Goal: Information Seeking & Learning: Find specific fact

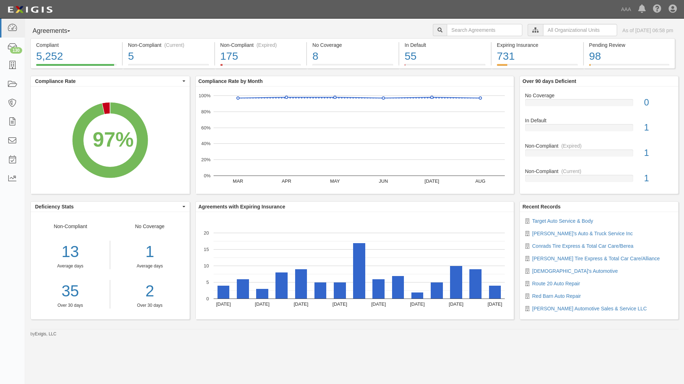
click at [70, 31] on span "button" at bounding box center [68, 30] width 3 height 1
click at [47, 45] on link "Parties" at bounding box center [59, 45] width 57 height 9
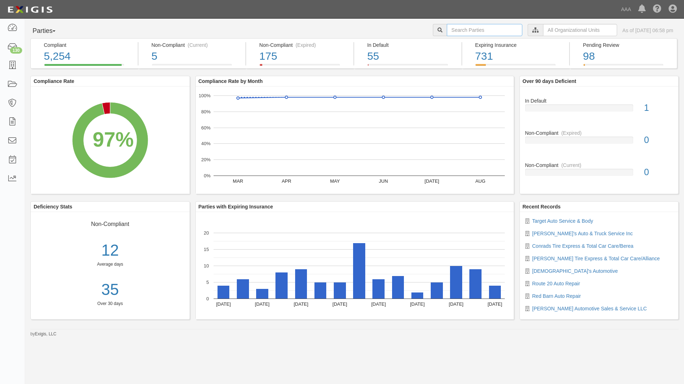
click at [451, 26] on input "text" at bounding box center [484, 30] width 75 height 12
type input "10294"
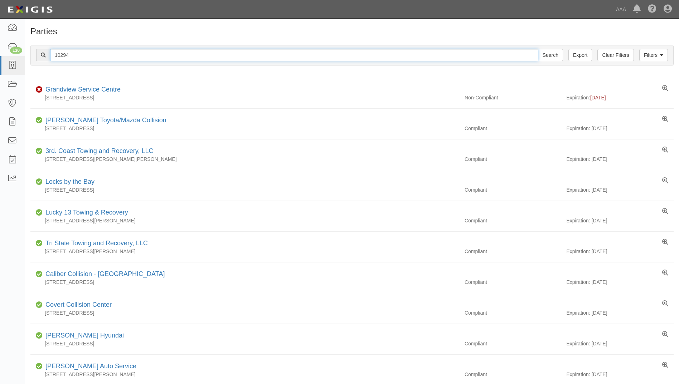
drag, startPoint x: 73, startPoint y: 54, endPoint x: 53, endPoint y: 52, distance: 20.6
click at [53, 52] on input "10294" at bounding box center [294, 55] width 488 height 12
type input "22760"
click at [538, 49] on input "Search" at bounding box center [550, 55] width 25 height 12
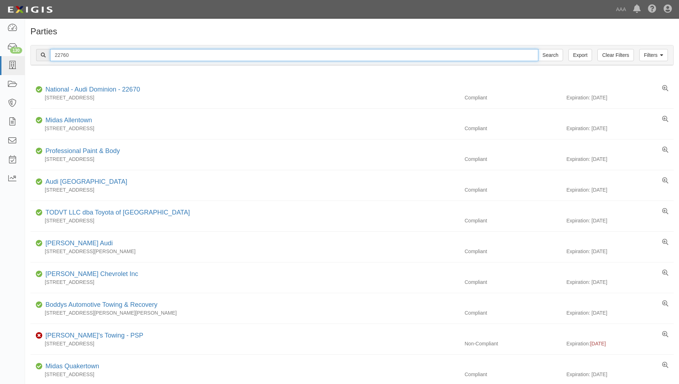
drag, startPoint x: 69, startPoint y: 56, endPoint x: 54, endPoint y: 53, distance: 14.9
click at [54, 53] on input "22760" at bounding box center [294, 55] width 488 height 12
type input "22761"
click at [538, 49] on input "Search" at bounding box center [550, 55] width 25 height 12
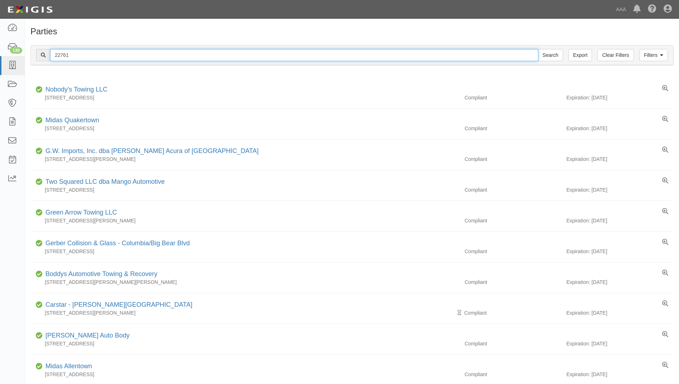
drag, startPoint x: 75, startPoint y: 54, endPoint x: 48, endPoint y: 49, distance: 26.9
click at [48, 49] on div "22761 Search" at bounding box center [299, 55] width 527 height 12
type input "10474"
click at [538, 49] on input "Search" at bounding box center [550, 55] width 25 height 12
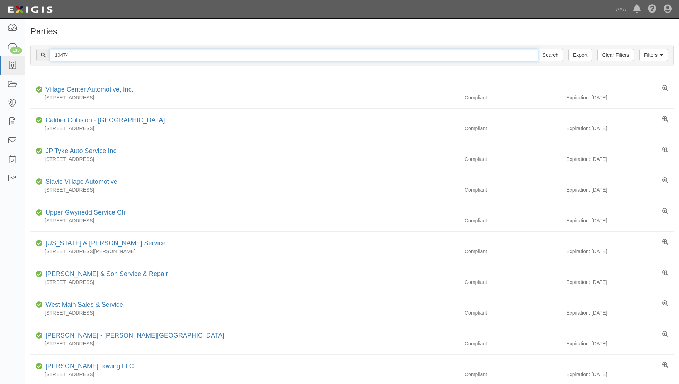
drag, startPoint x: 75, startPoint y: 56, endPoint x: 52, endPoint y: 52, distance: 23.2
click at [52, 52] on input "10474" at bounding box center [294, 55] width 488 height 12
type input "10315"
click at [538, 49] on input "Search" at bounding box center [550, 55] width 25 height 12
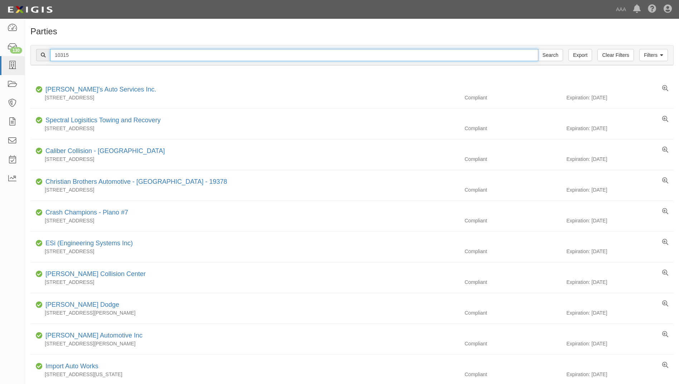
drag, startPoint x: 71, startPoint y: 54, endPoint x: 57, endPoint y: 53, distance: 14.0
click at [57, 53] on input "10315" at bounding box center [294, 55] width 488 height 12
type input "10290"
click at [538, 49] on input "Search" at bounding box center [550, 55] width 25 height 12
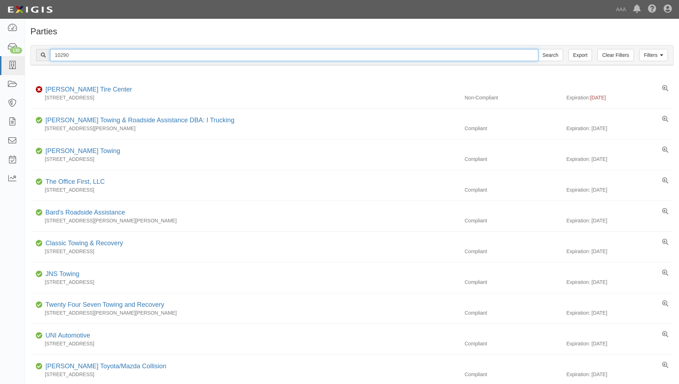
drag, startPoint x: 70, startPoint y: 54, endPoint x: 43, endPoint y: 52, distance: 26.9
click at [43, 52] on div "10290 Search" at bounding box center [299, 55] width 527 height 12
type input "10305"
click at [538, 49] on input "Search" at bounding box center [550, 55] width 25 height 12
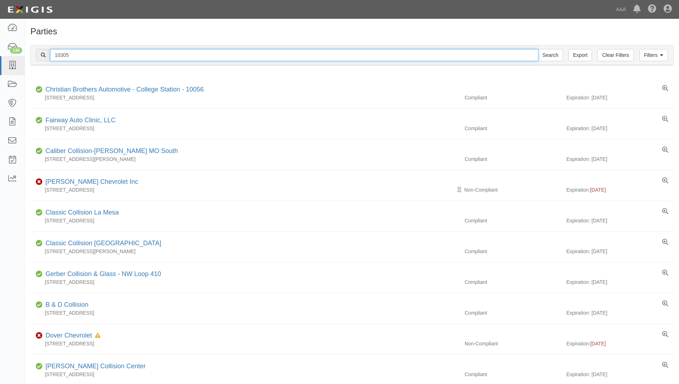
drag, startPoint x: 70, startPoint y: 53, endPoint x: 47, endPoint y: 49, distance: 24.3
click at [47, 49] on div "10305 Search" at bounding box center [299, 55] width 527 height 12
type input "20181"
click at [538, 49] on input "Search" at bounding box center [550, 55] width 25 height 12
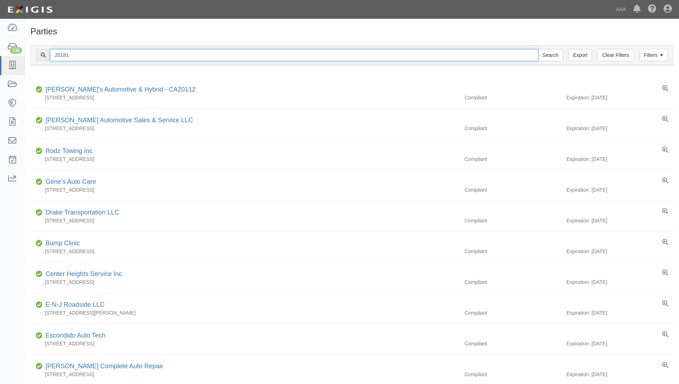
drag, startPoint x: 72, startPoint y: 55, endPoint x: 53, endPoint y: 55, distance: 19.0
click at [53, 55] on input "20181" at bounding box center [294, 55] width 488 height 12
type input "20633"
click at [538, 49] on input "Search" at bounding box center [550, 55] width 25 height 12
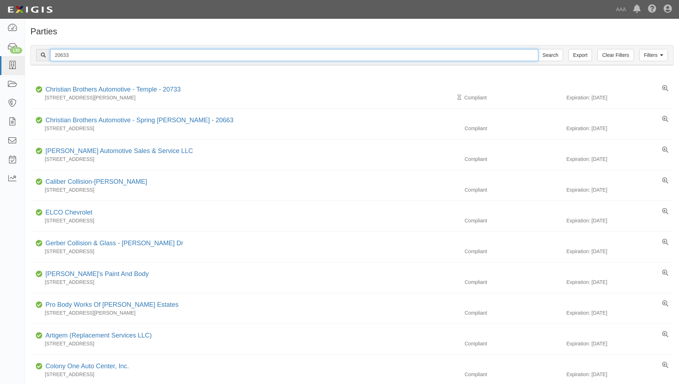
drag, startPoint x: 70, startPoint y: 55, endPoint x: 51, endPoint y: 53, distance: 18.8
click at [51, 53] on input "20633" at bounding box center [294, 55] width 488 height 12
type input "22741"
click at [538, 49] on input "Search" at bounding box center [550, 55] width 25 height 12
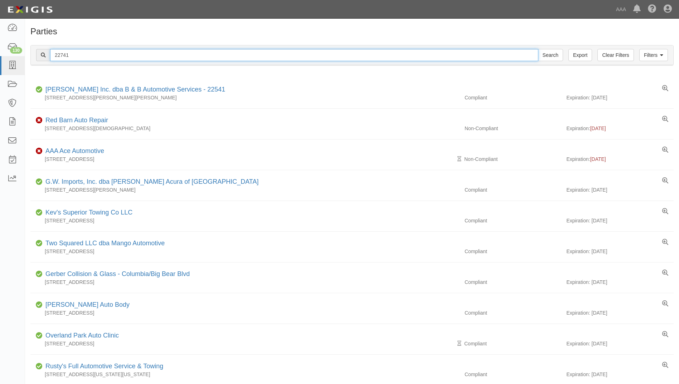
drag, startPoint x: 73, startPoint y: 55, endPoint x: 49, endPoint y: 55, distance: 23.3
click at [49, 55] on div "22741 Search" at bounding box center [299, 55] width 527 height 12
type input "21233"
click at [538, 49] on input "Search" at bounding box center [550, 55] width 25 height 12
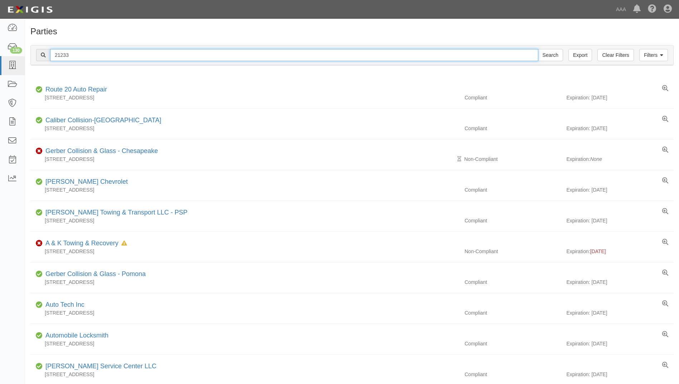
drag, startPoint x: 71, startPoint y: 55, endPoint x: 43, endPoint y: 57, distance: 28.0
click at [43, 57] on div "21233 Search" at bounding box center [299, 55] width 527 height 12
type input "19743"
click at [538, 49] on input "Search" at bounding box center [550, 55] width 25 height 12
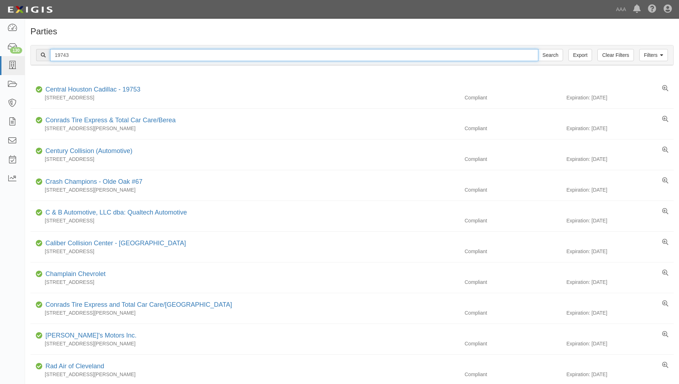
click at [78, 55] on input "19743" at bounding box center [294, 55] width 488 height 12
type input "1"
type input "19744"
click at [538, 49] on input "Search" at bounding box center [550, 55] width 25 height 12
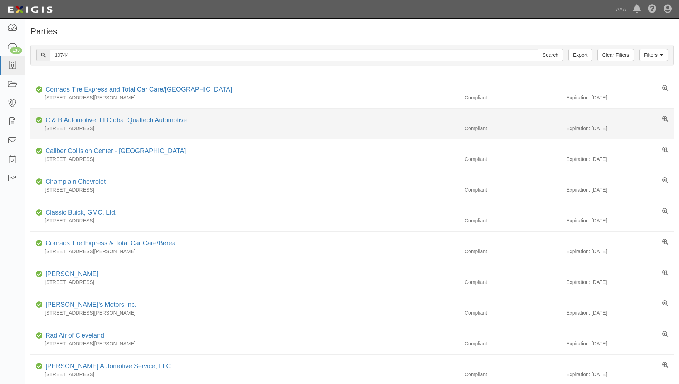
drag, startPoint x: 74, startPoint y: 115, endPoint x: 67, endPoint y: 116, distance: 6.9
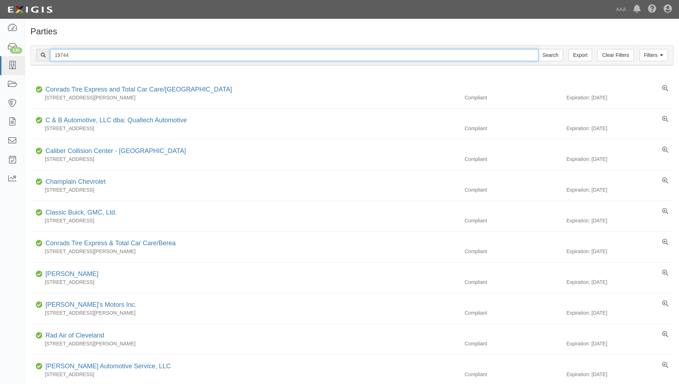
drag, startPoint x: 67, startPoint y: 116, endPoint x: 140, endPoint y: 54, distance: 95.9
click at [140, 54] on input "19744" at bounding box center [294, 55] width 488 height 12
type input "1"
type input "20083"
click at [538, 49] on input "Search" at bounding box center [550, 55] width 25 height 12
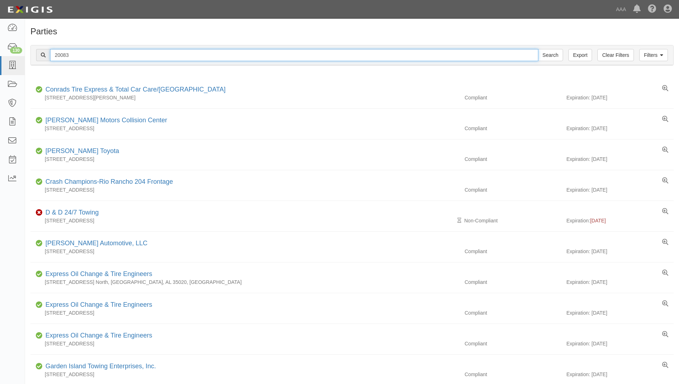
drag, startPoint x: 89, startPoint y: 53, endPoint x: 46, endPoint y: 47, distance: 43.8
click at [46, 47] on div "Filters Clear Filters Export 20083 Search Filters" at bounding box center [352, 55] width 642 height 20
type input "10204"
click at [538, 49] on input "Search" at bounding box center [550, 55] width 25 height 12
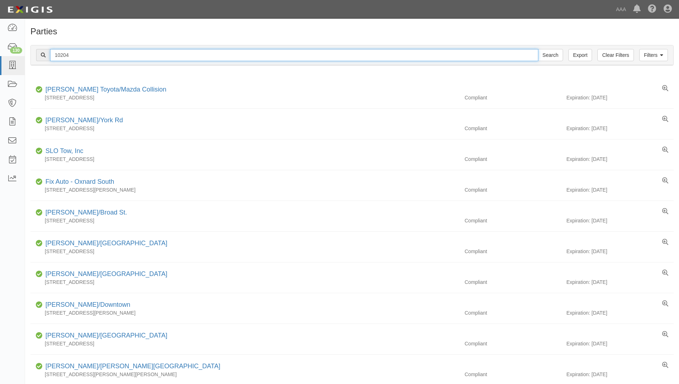
click at [81, 55] on input "10204" at bounding box center [294, 55] width 488 height 12
click at [538, 49] on input "Search" at bounding box center [550, 55] width 25 height 12
drag, startPoint x: 74, startPoint y: 55, endPoint x: 44, endPoint y: 48, distance: 30.9
click at [44, 48] on div "Filters Clear Filters Export 10204 Search Filters" at bounding box center [352, 55] width 642 height 20
type input "10220"
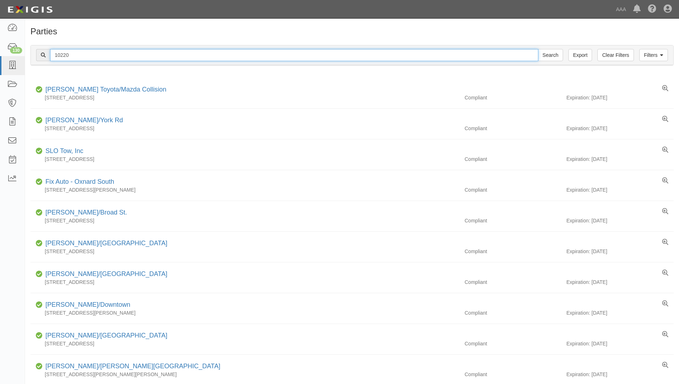
click at [538, 49] on input "Search" at bounding box center [550, 55] width 25 height 12
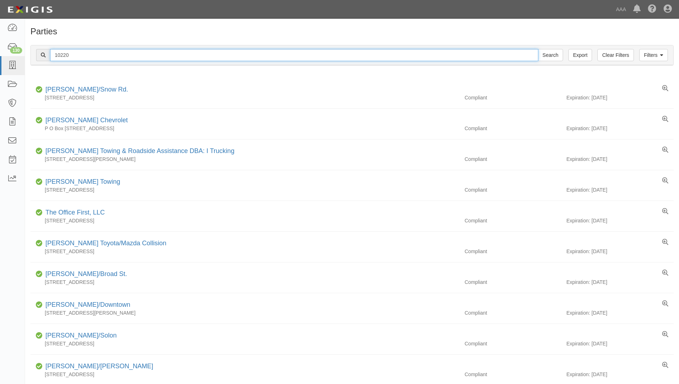
click at [84, 54] on input "10220" at bounding box center [294, 55] width 488 height 12
type input "10221"
click at [538, 49] on input "Search" at bounding box center [550, 55] width 25 height 12
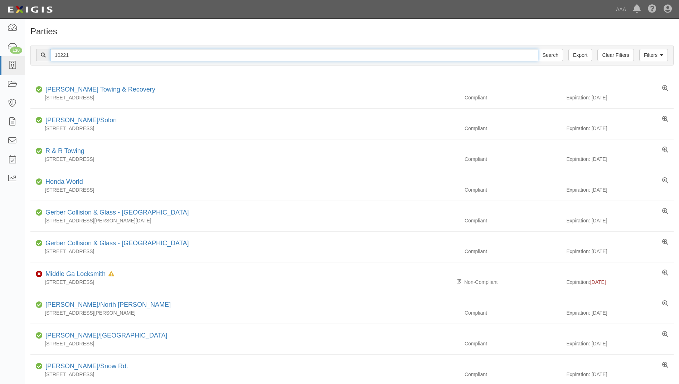
drag, startPoint x: 69, startPoint y: 121, endPoint x: 48, endPoint y: 45, distance: 78.7
click at [48, 45] on div "Filters Clear Filters Export 10221 Search Filters Compliance Status Compliant N…" at bounding box center [352, 56] width 654 height 33
type input "10205"
click at [538, 49] on input "Search" at bounding box center [550, 55] width 25 height 12
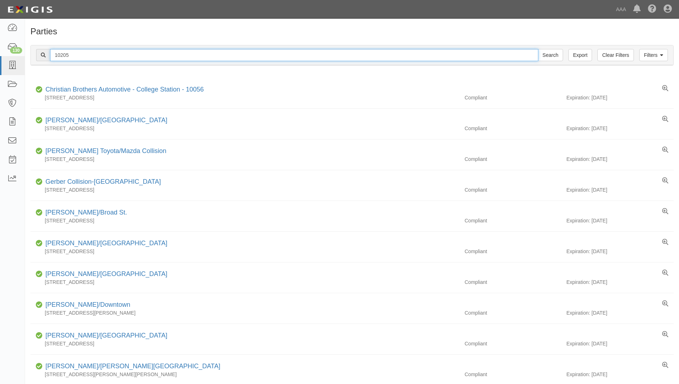
click at [81, 50] on input "10205" at bounding box center [294, 55] width 488 height 12
type input "10222"
click at [538, 49] on input "Search" at bounding box center [550, 55] width 25 height 12
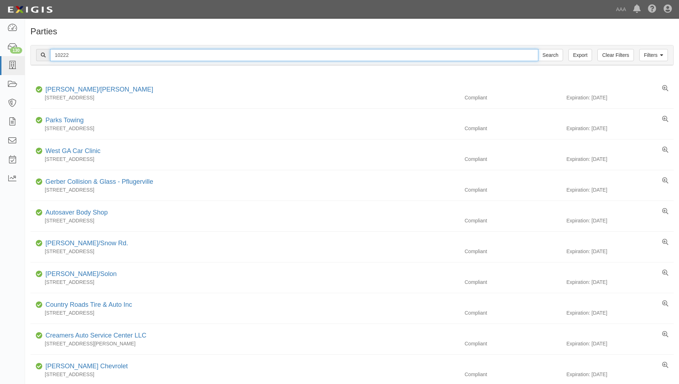
drag, startPoint x: 75, startPoint y: 53, endPoint x: 50, endPoint y: 48, distance: 25.3
click at [50, 48] on div "Filters Clear Filters Export 10222 Search Filters" at bounding box center [352, 55] width 642 height 20
type input "10380"
click at [538, 49] on input "Search" at bounding box center [550, 55] width 25 height 12
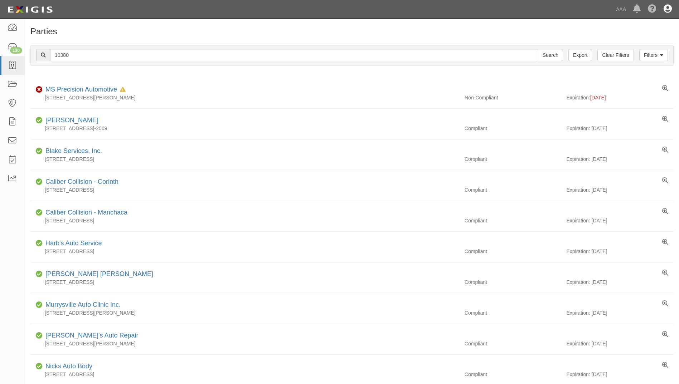
click at [669, 8] on icon at bounding box center [667, 9] width 8 height 9
click at [634, 42] on link "Sign Out" at bounding box center [646, 42] width 57 height 14
